Goal: Navigation & Orientation: Find specific page/section

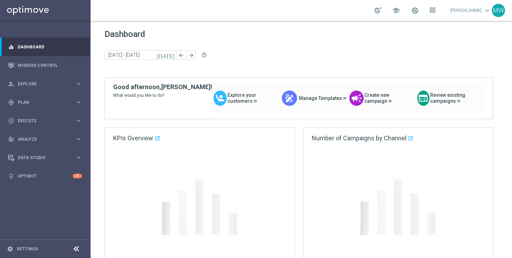
click at [435, 9] on icon at bounding box center [433, 10] width 6 height 6
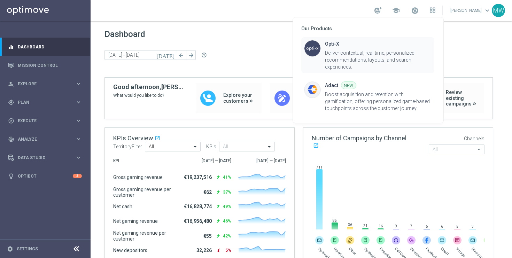
click at [361, 46] on div "Opti-X" at bounding box center [378, 44] width 107 height 8
